Goal: Navigation & Orientation: Go to known website

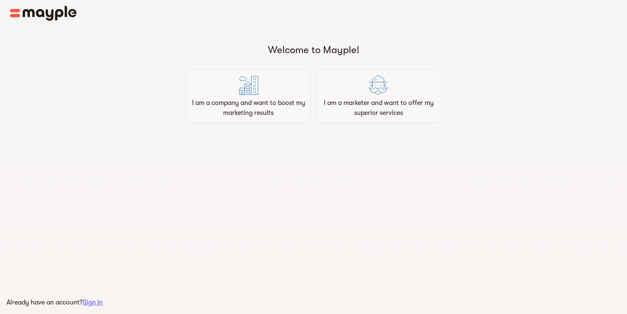
click at [96, 305] on span "Sign In" at bounding box center [93, 302] width 20 height 7
